Goal: Transaction & Acquisition: Purchase product/service

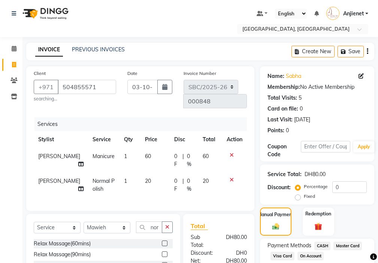
select select "service"
select select "59406"
click at [167, 224] on icon "button" at bounding box center [167, 226] width 4 height 5
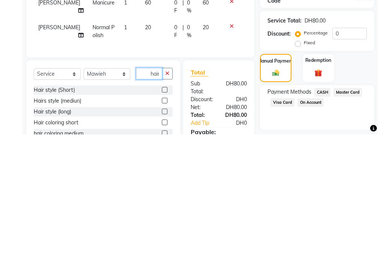
scroll to position [0, 1]
type input "hair"
click at [162, 237] on label at bounding box center [165, 240] width 6 height 6
click at [162, 238] on input "checkbox" at bounding box center [164, 240] width 5 height 5
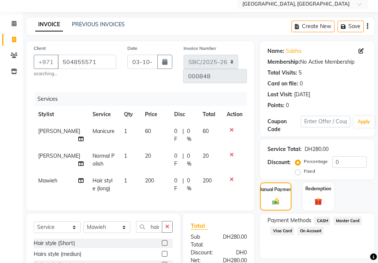
checkbox input "false"
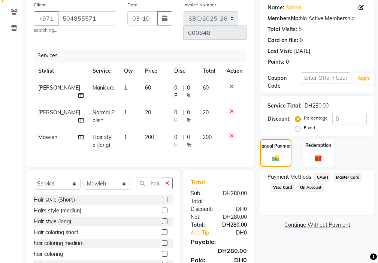
scroll to position [100, 0]
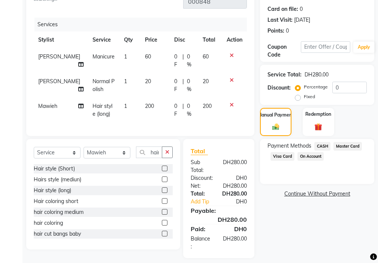
click at [282, 156] on span "Visa Card" at bounding box center [282, 156] width 24 height 9
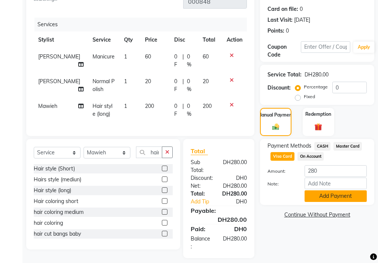
click at [329, 196] on button "Add Payment" at bounding box center [335, 196] width 62 height 12
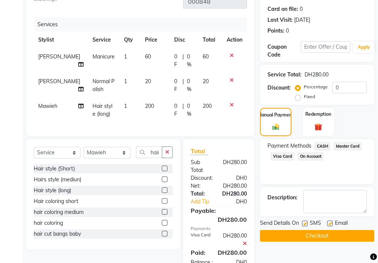
click at [305, 221] on label at bounding box center [305, 224] width 6 height 6
click at [305, 221] on input "checkbox" at bounding box center [304, 223] width 5 height 5
checkbox input "false"
click at [329, 221] on label at bounding box center [330, 224] width 6 height 6
click at [329, 221] on input "checkbox" at bounding box center [329, 223] width 5 height 5
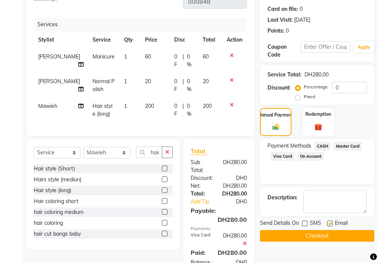
checkbox input "false"
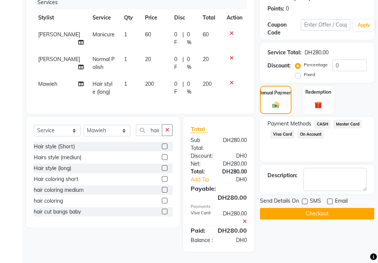
click at [319, 211] on button "Checkout" at bounding box center [317, 214] width 114 height 12
